Goal: Navigation & Orientation: Find specific page/section

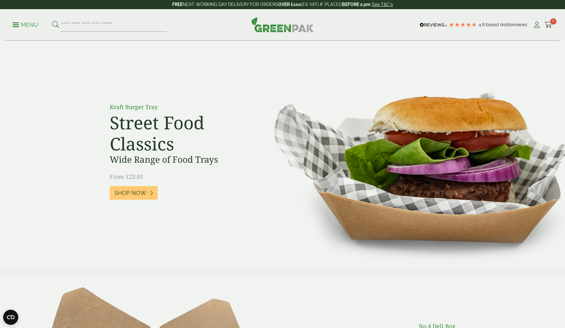
click at [13, 21] on p "Menu" at bounding box center [26, 25] width 26 height 8
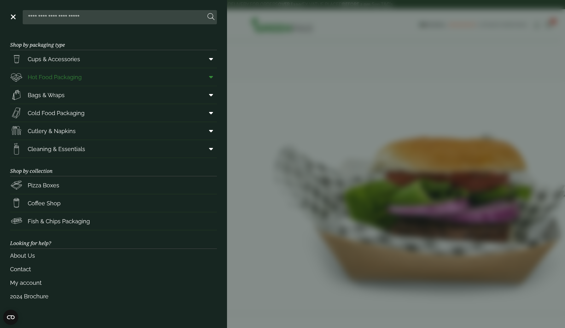
click at [98, 80] on link "Hot Food Packaging" at bounding box center [113, 77] width 207 height 18
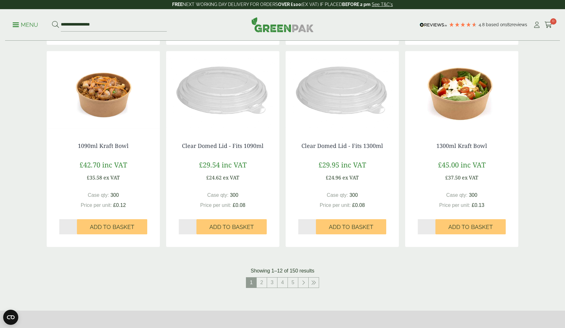
scroll to position [554, 0]
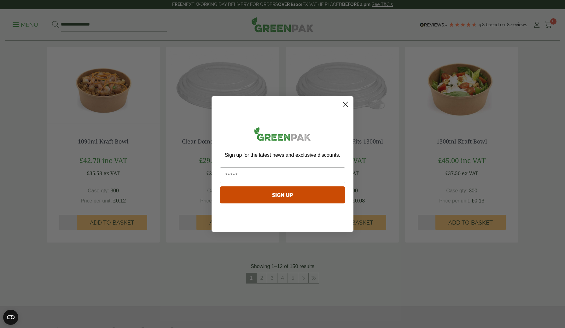
click at [345, 105] on icon "Close dialog" at bounding box center [345, 104] width 11 height 11
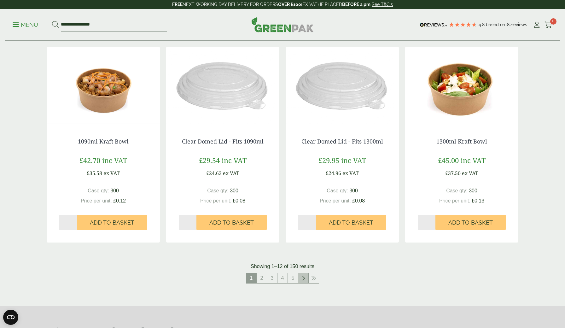
click at [302, 277] on icon at bounding box center [303, 278] width 3 height 5
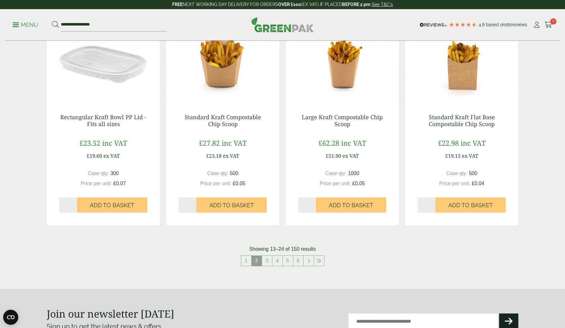
scroll to position [579, 0]
click at [306, 260] on link at bounding box center [309, 261] width 10 height 10
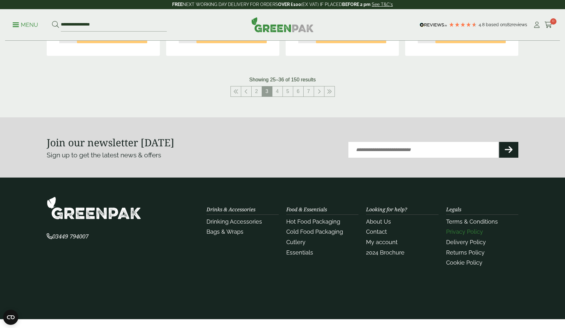
scroll to position [758, 0]
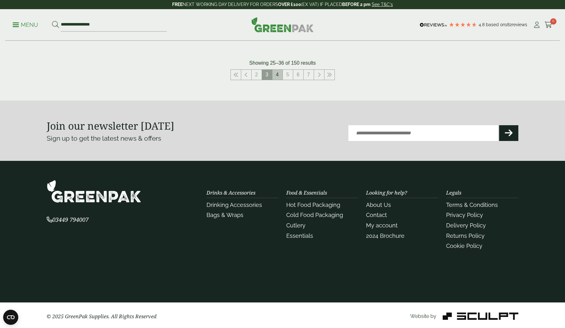
click at [276, 70] on link "4" at bounding box center [278, 75] width 10 height 10
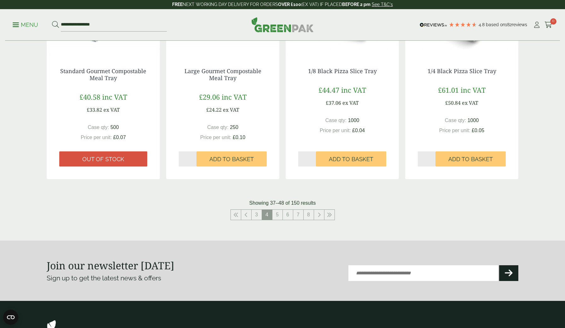
scroll to position [698, 0]
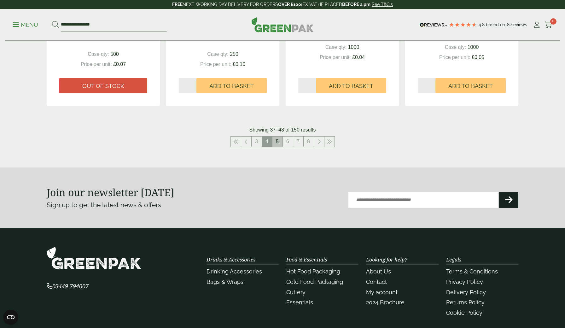
click at [275, 142] on link "5" at bounding box center [278, 142] width 10 height 10
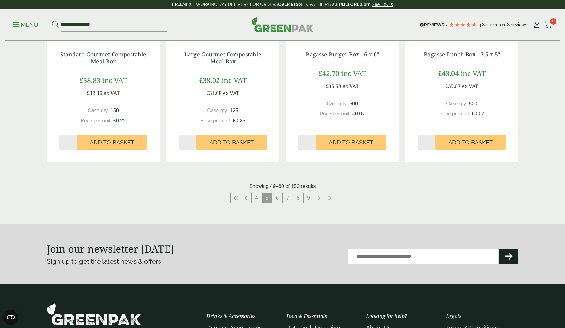
scroll to position [643, 0]
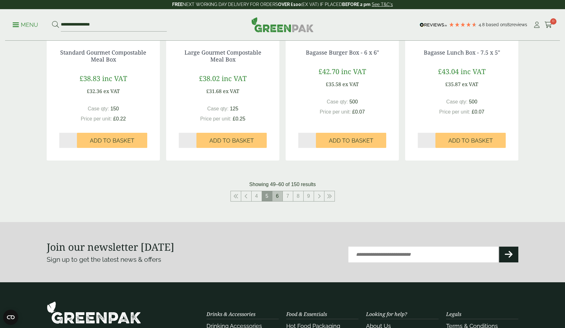
click at [275, 196] on link "6" at bounding box center [278, 196] width 10 height 10
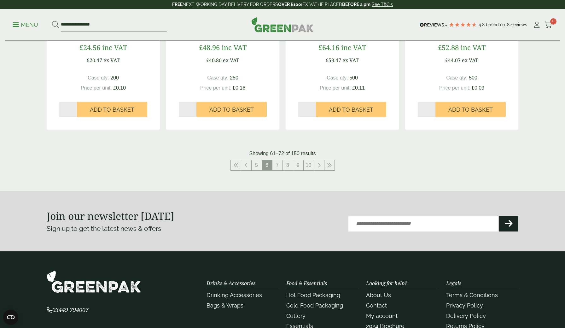
scroll to position [678, 0]
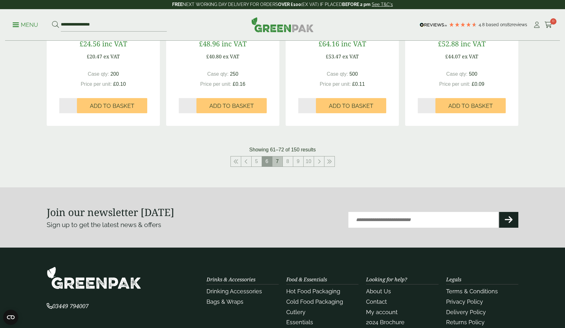
click at [281, 157] on link "7" at bounding box center [278, 162] width 10 height 10
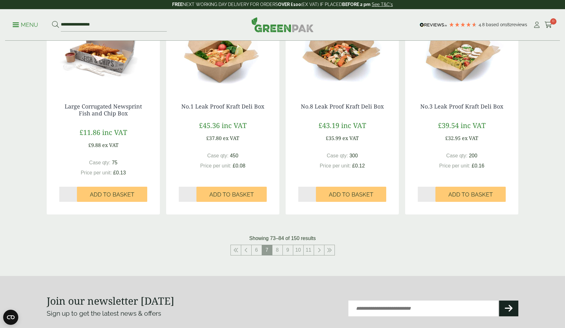
scroll to position [599, 0]
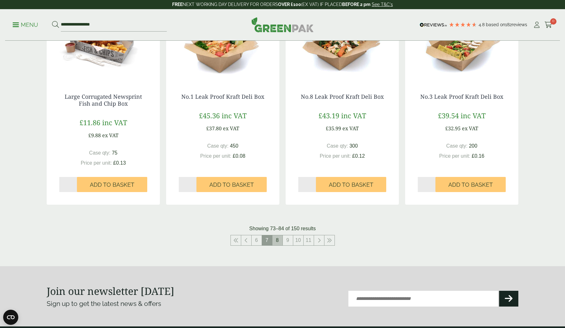
click at [277, 236] on link "8" at bounding box center [278, 240] width 10 height 10
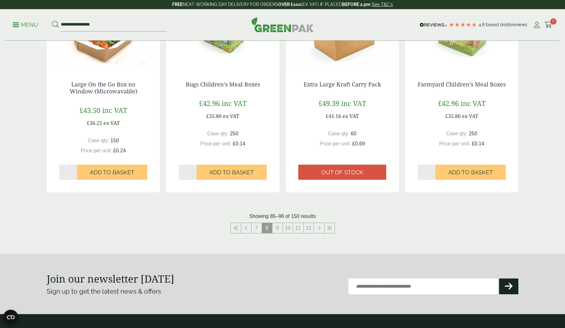
scroll to position [659, 0]
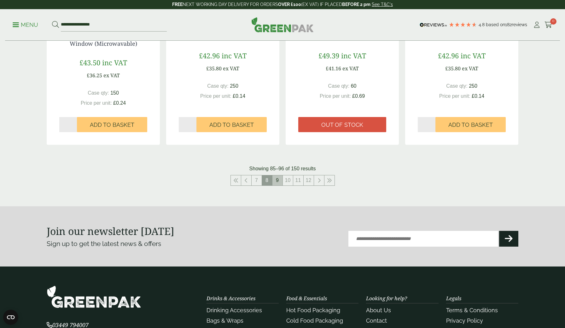
click at [279, 181] on link "9" at bounding box center [278, 180] width 10 height 10
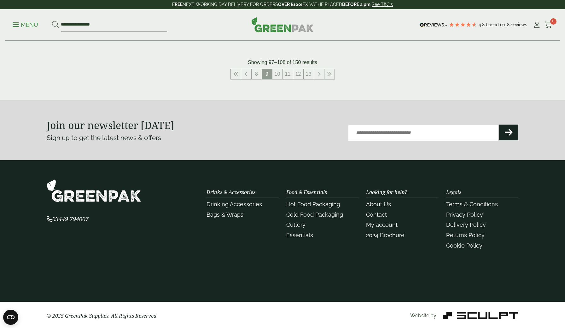
scroll to position [751, 0]
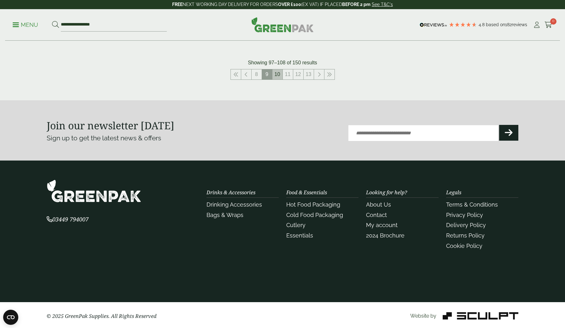
click at [277, 74] on link "10" at bounding box center [278, 74] width 10 height 10
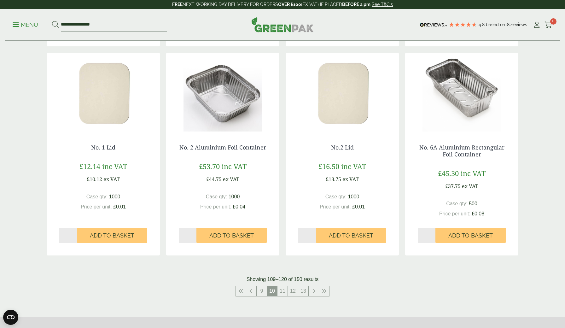
scroll to position [560, 0]
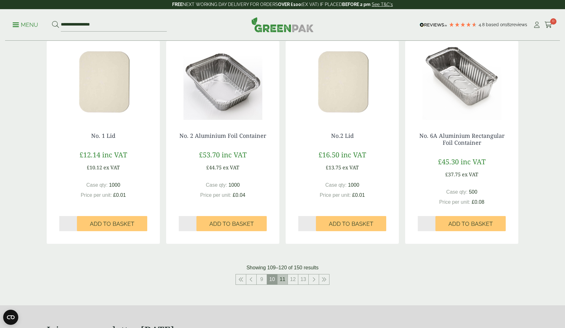
click at [283, 280] on link "11" at bounding box center [283, 280] width 10 height 10
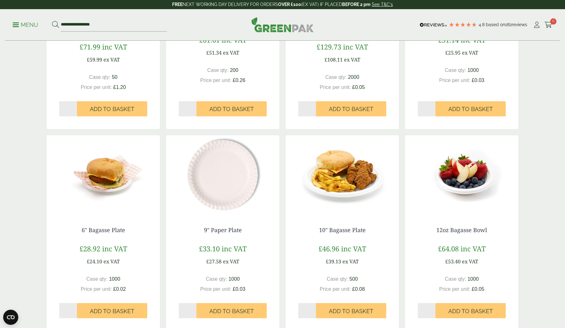
scroll to position [569, 0]
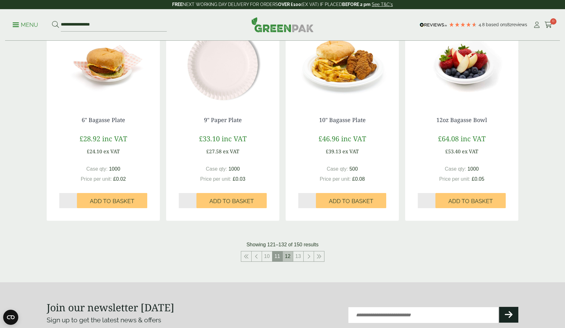
click at [283, 259] on link "12" at bounding box center [288, 257] width 10 height 10
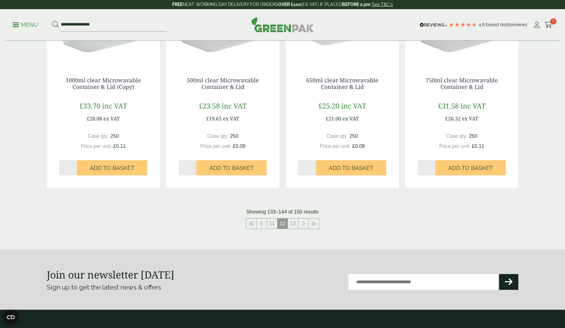
scroll to position [633, 0]
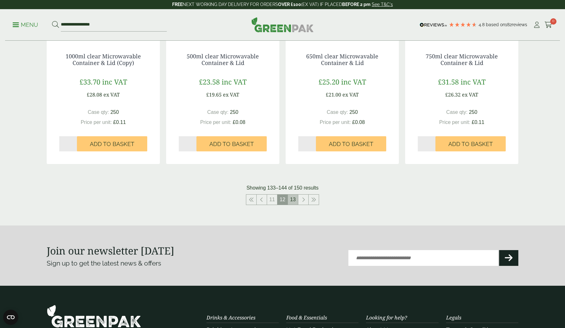
click at [293, 198] on link "13" at bounding box center [293, 200] width 10 height 10
